Goal: Register for event/course

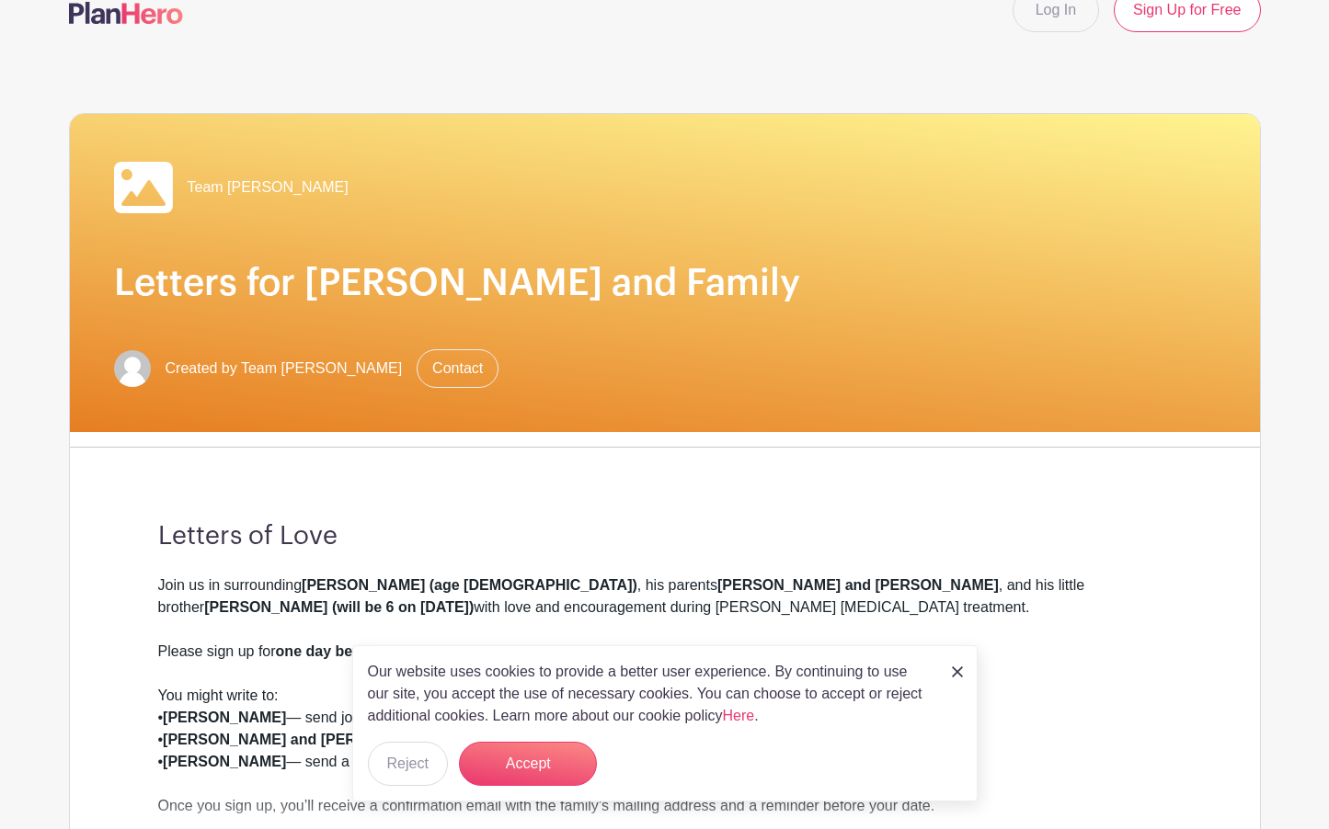
scroll to position [96, 0]
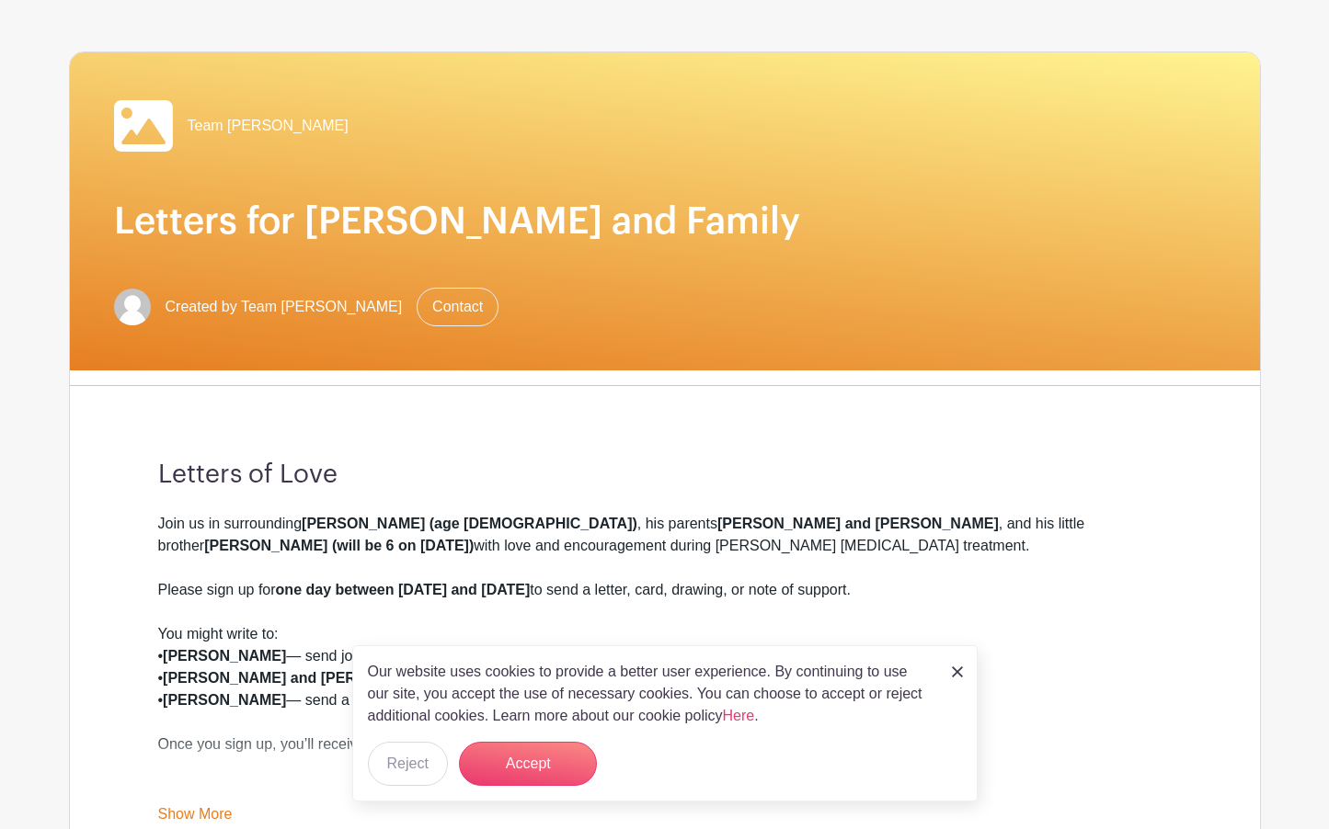
click at [957, 674] on img at bounding box center [957, 672] width 11 height 11
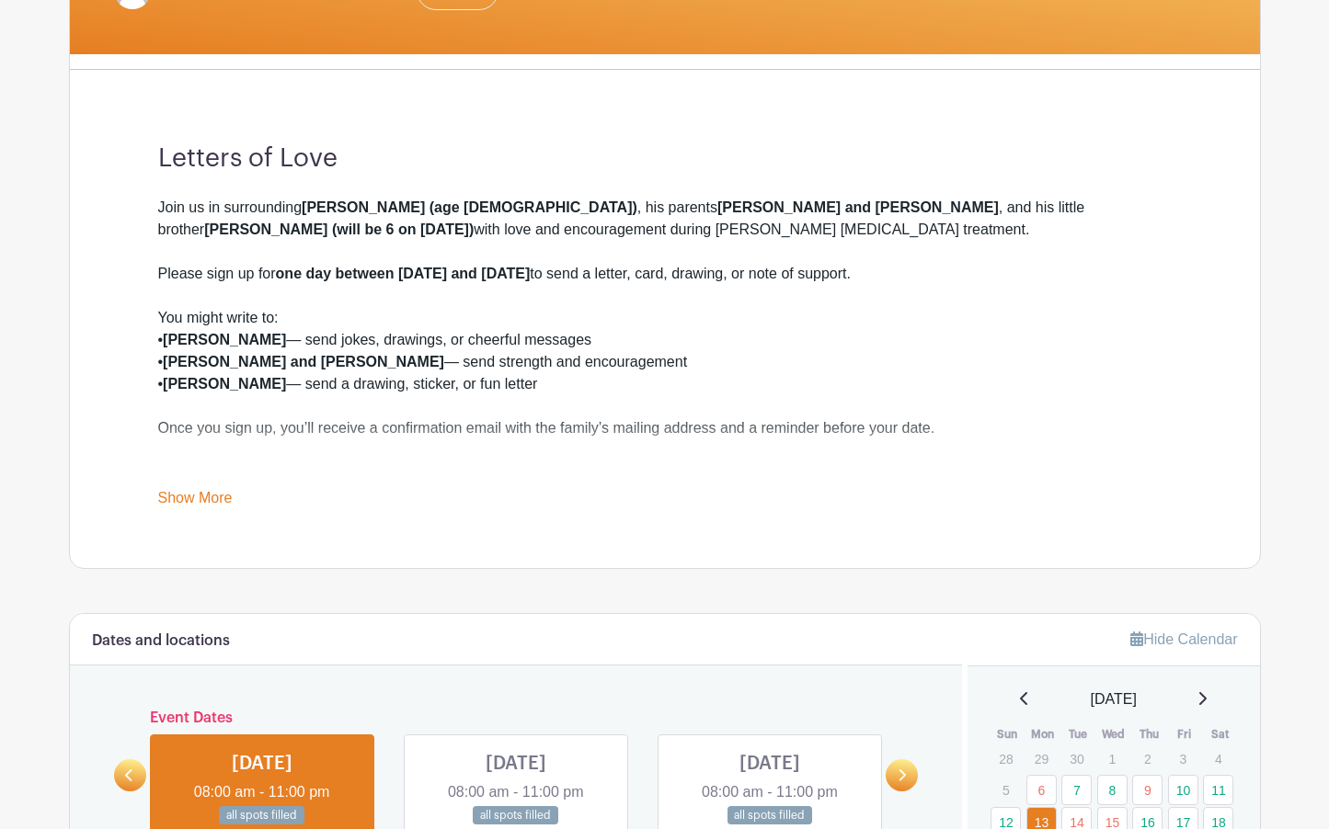
scroll to position [538, 0]
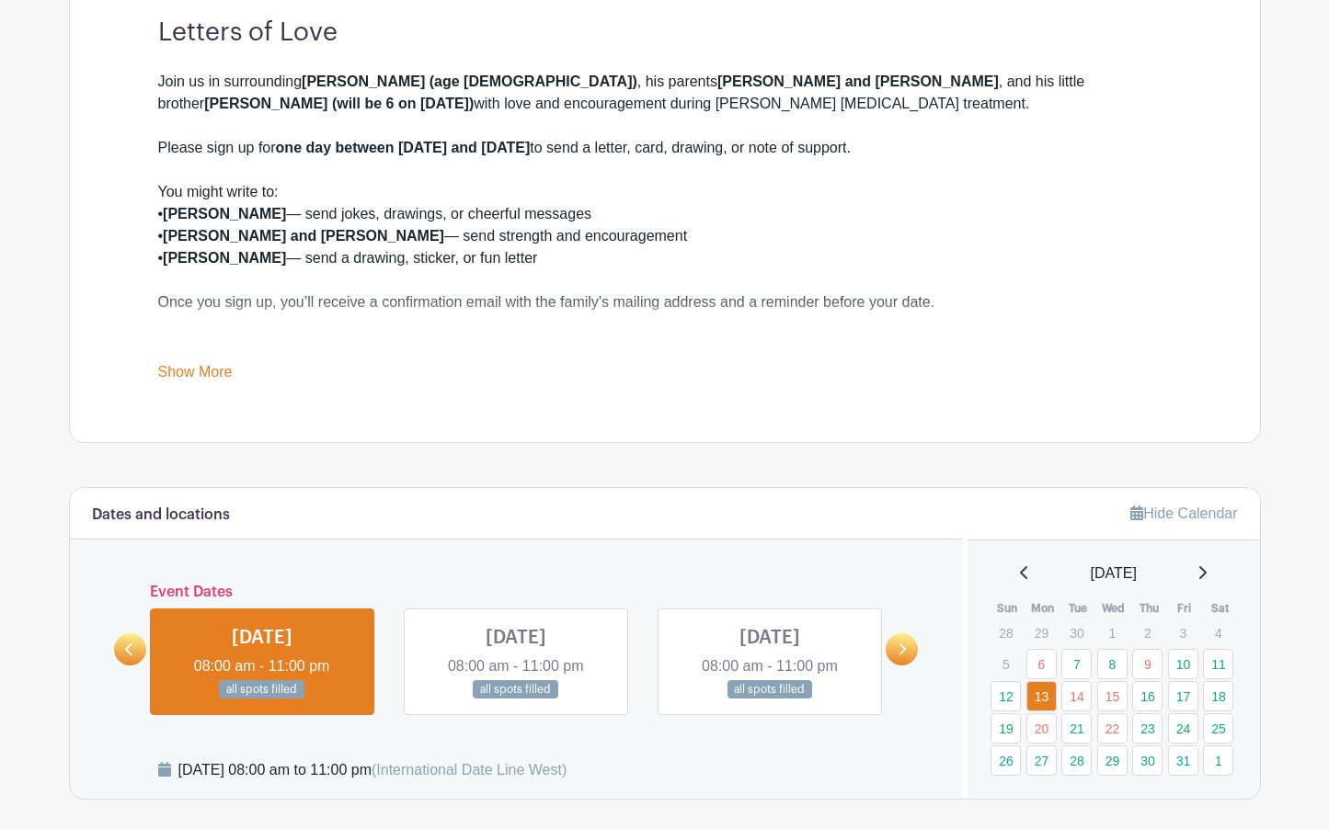
click at [907, 649] on link at bounding box center [901, 649] width 32 height 32
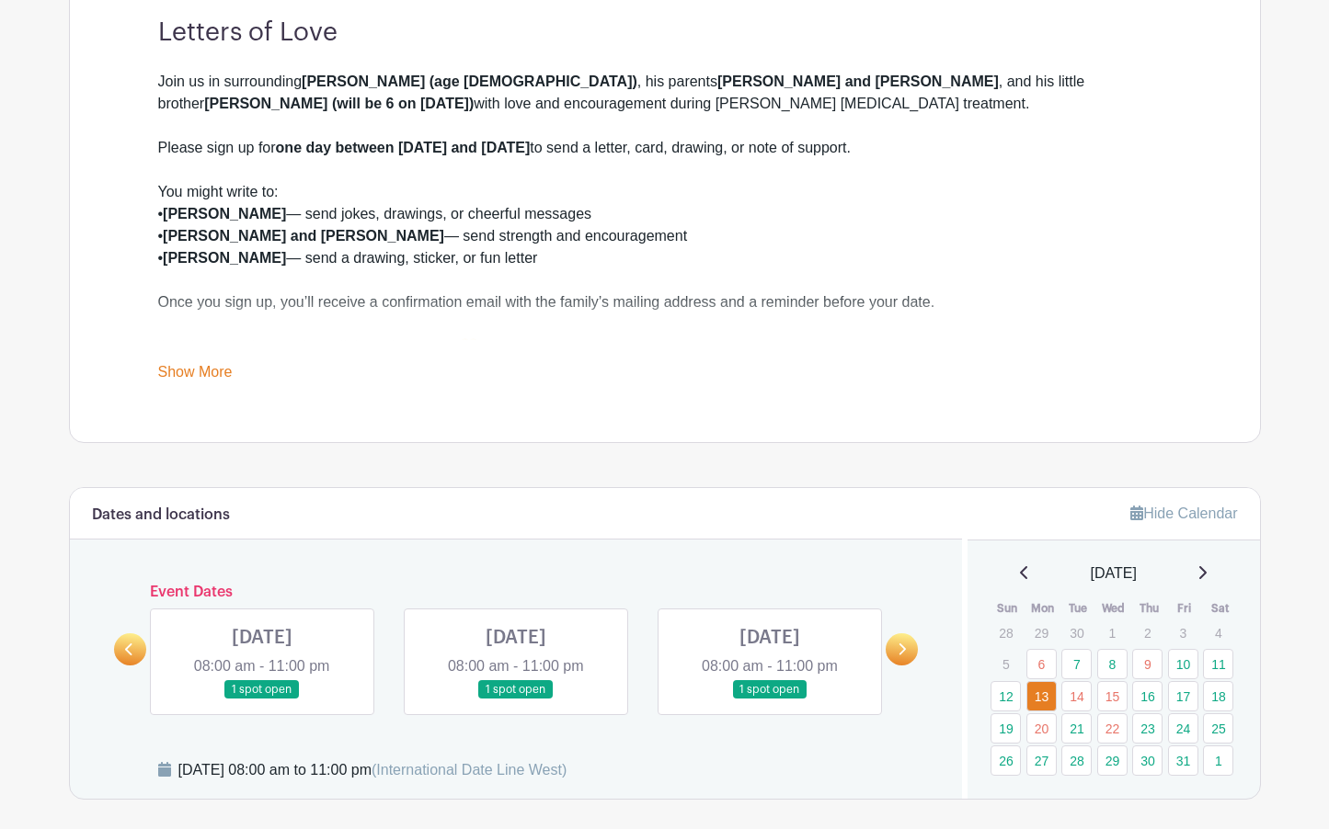
click at [907, 649] on link at bounding box center [901, 649] width 32 height 32
click at [770, 700] on link at bounding box center [770, 700] width 0 height 0
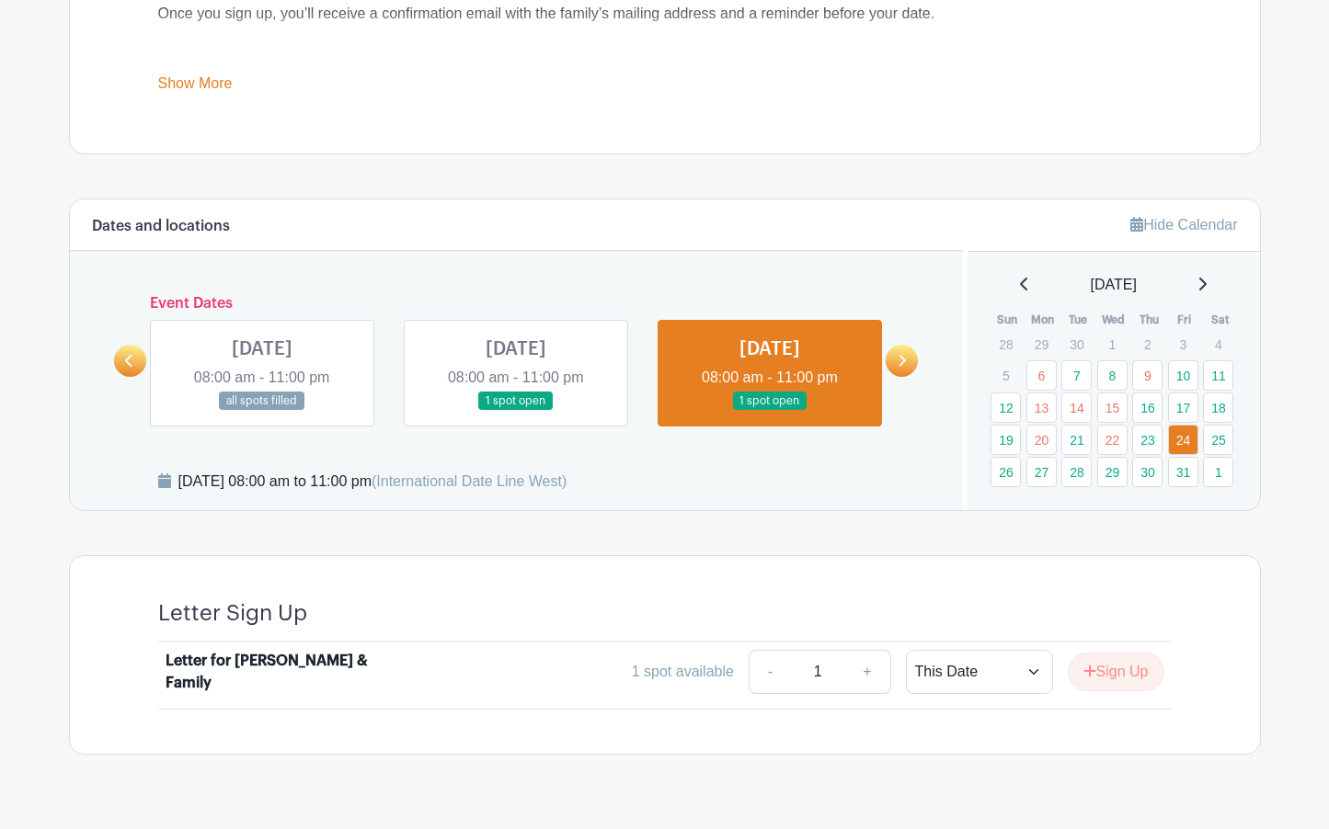
scroll to position [866, 0]
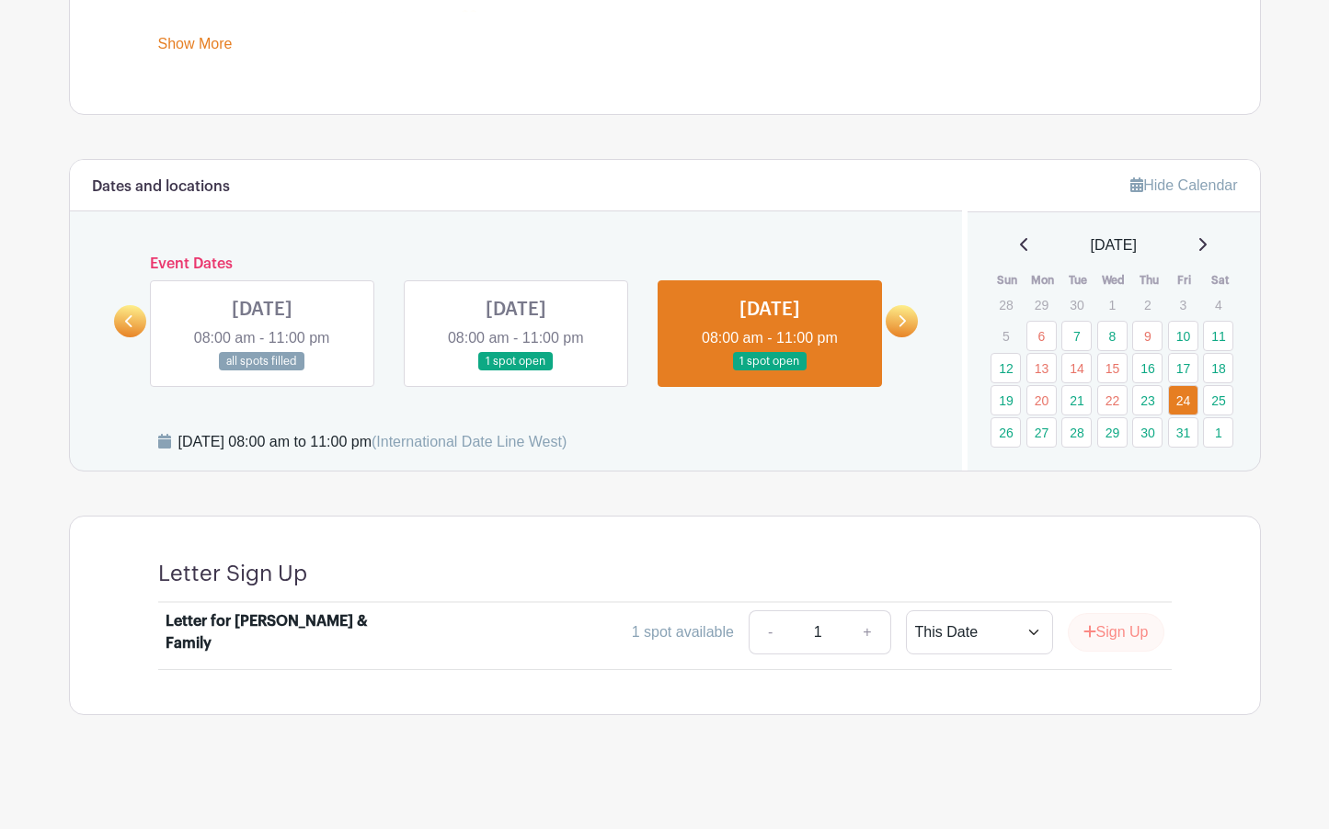
click at [1091, 627] on button "Sign Up" at bounding box center [1115, 632] width 97 height 39
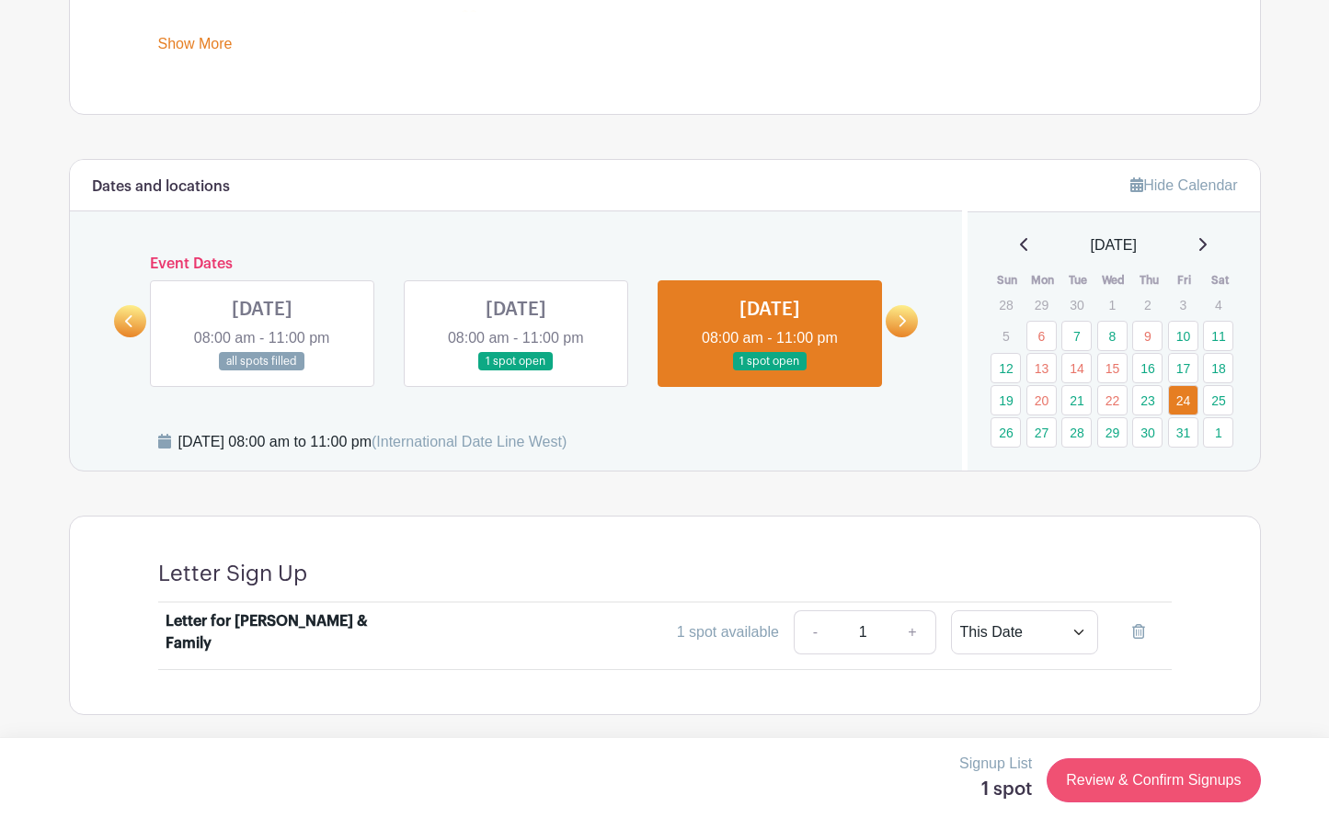
click at [1123, 788] on link "Review & Confirm Signups" at bounding box center [1152, 780] width 213 height 44
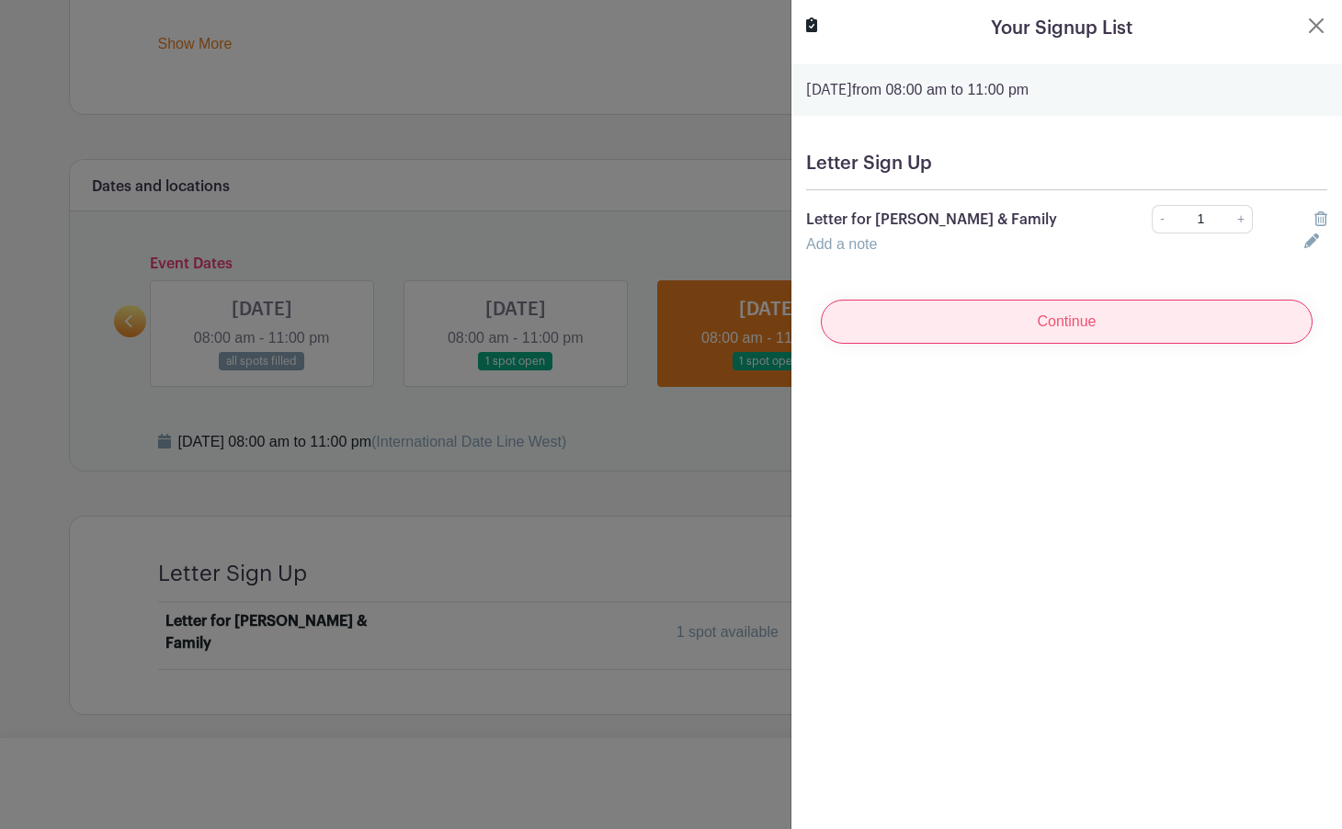
click at [1023, 325] on input "Continue" at bounding box center [1067, 322] width 492 height 44
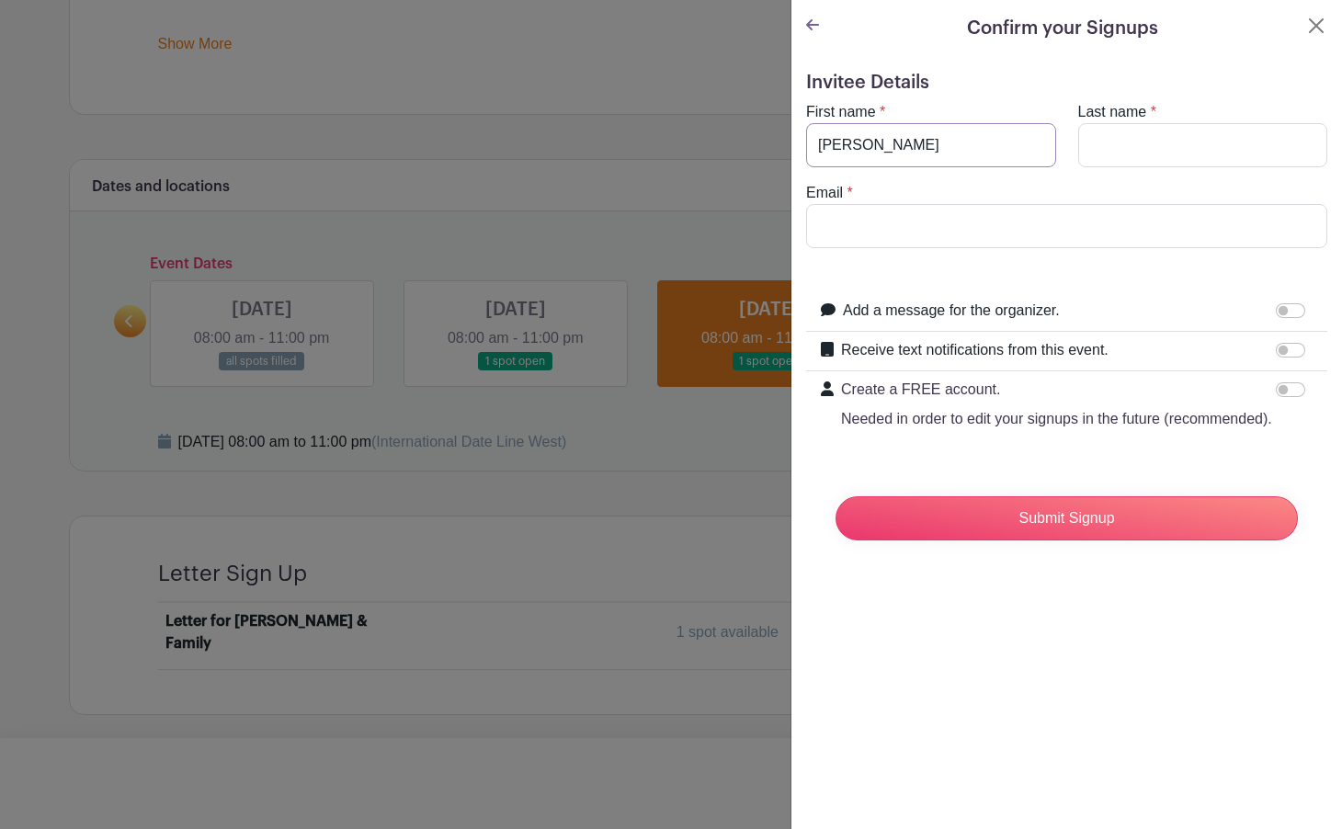
type input "[PERSON_NAME]"
type input "Polo"
type input "[PERSON_NAME].polo"
type input "[PERSON_NAME][EMAIL_ADDRESS][DOMAIN_NAME][US_STATE]"
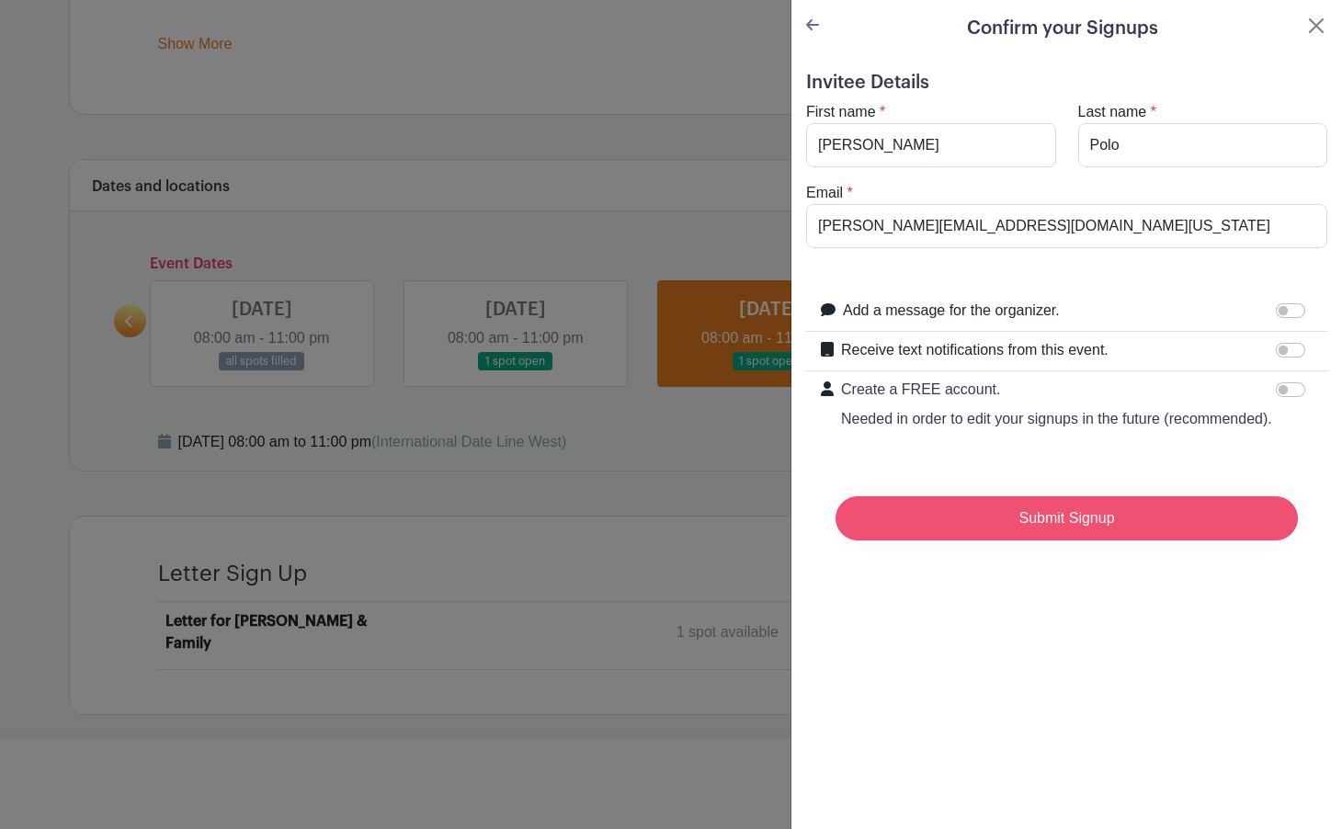
click at [1109, 539] on input "Submit Signup" at bounding box center [1067, 518] width 462 height 44
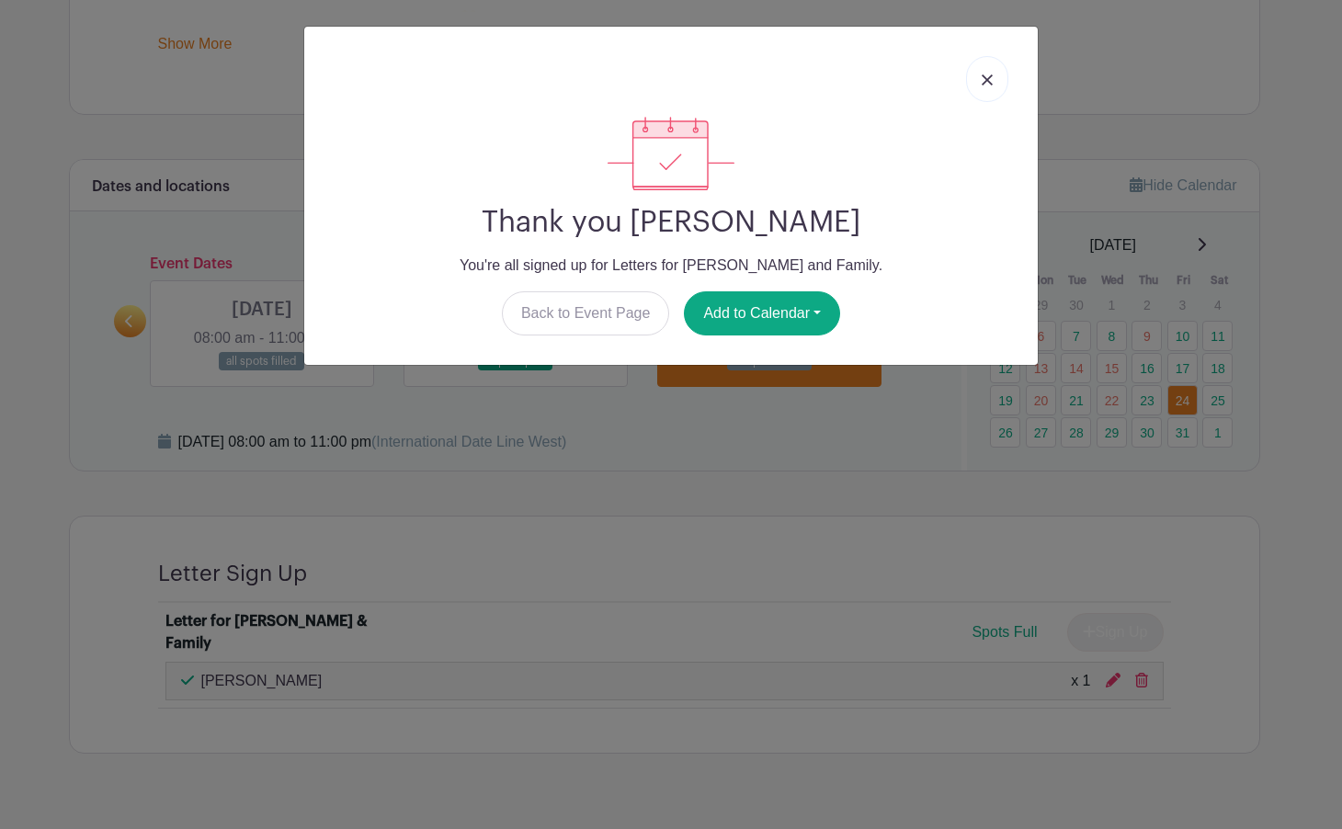
click at [994, 84] on link at bounding box center [987, 79] width 42 height 46
